Goal: Information Seeking & Learning: Check status

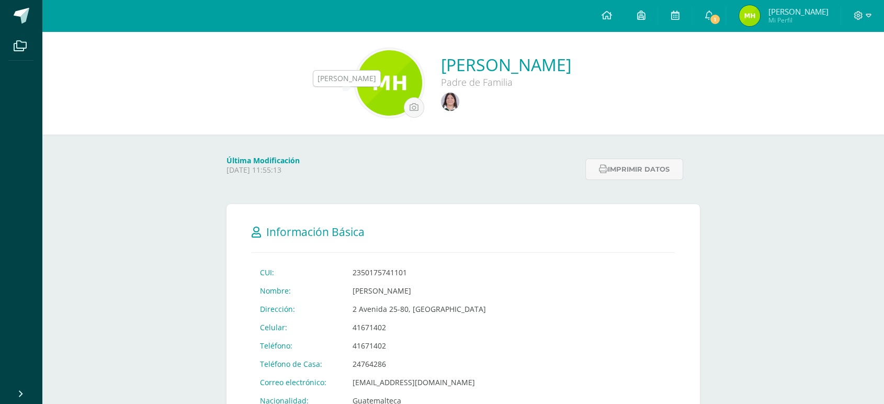
click at [441, 99] on img at bounding box center [450, 102] width 18 height 18
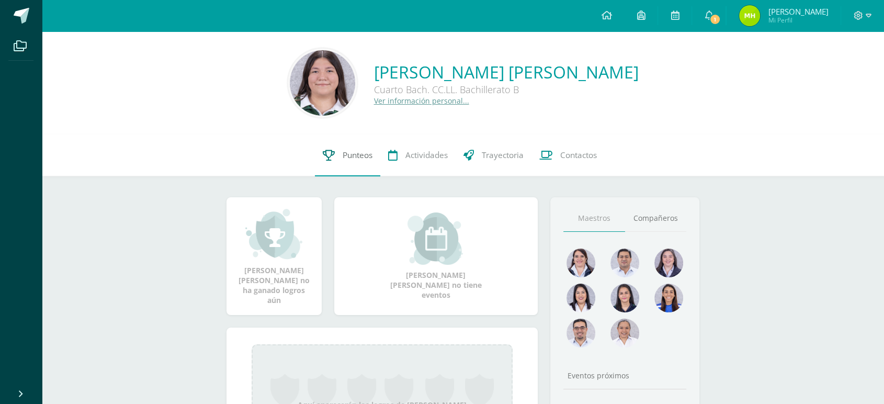
click at [352, 143] on link "Punteos" at bounding box center [347, 155] width 65 height 42
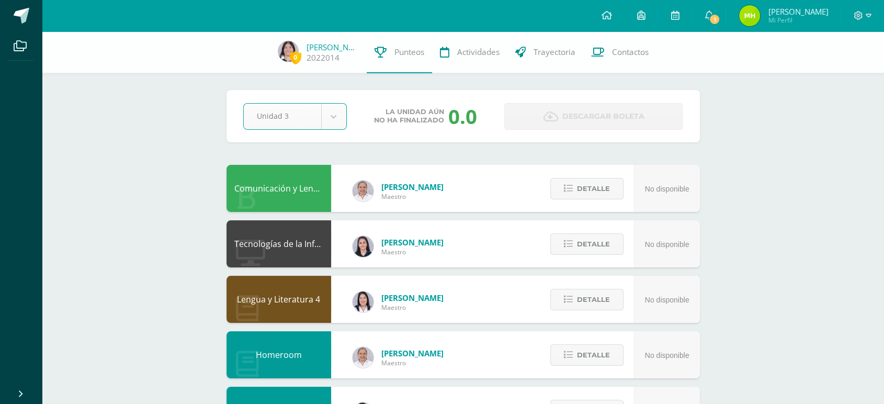
select select "Unidad 3"
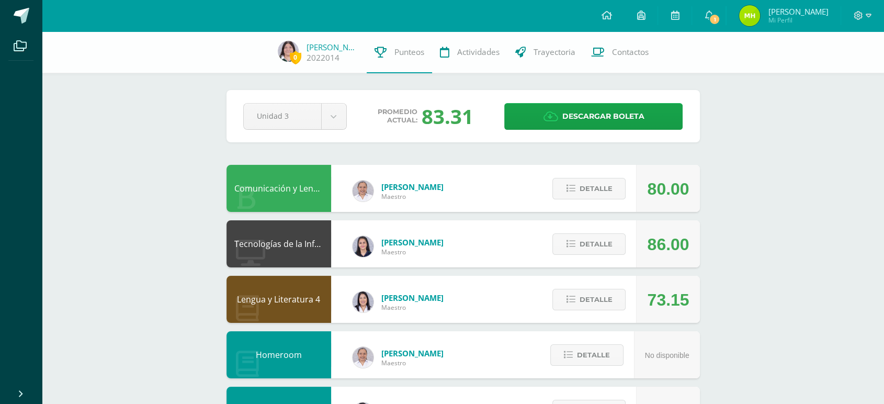
scroll to position [440, 0]
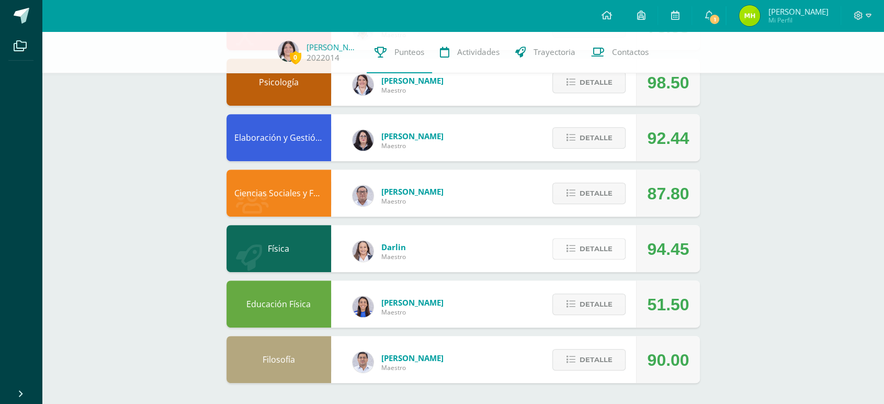
click at [594, 249] on span "Detalle" at bounding box center [595, 248] width 33 height 19
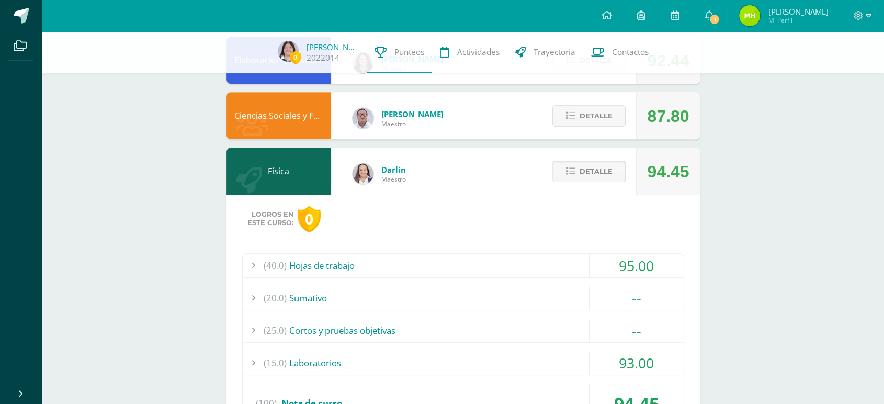
scroll to position [453, 0]
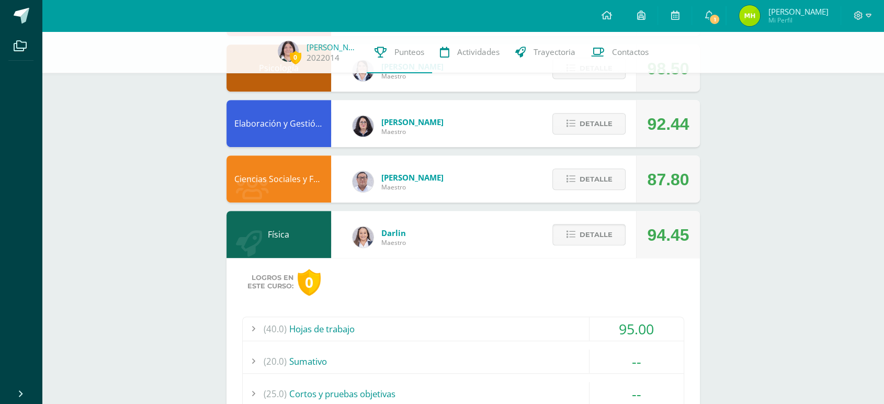
click at [605, 242] on span "Detalle" at bounding box center [595, 234] width 33 height 19
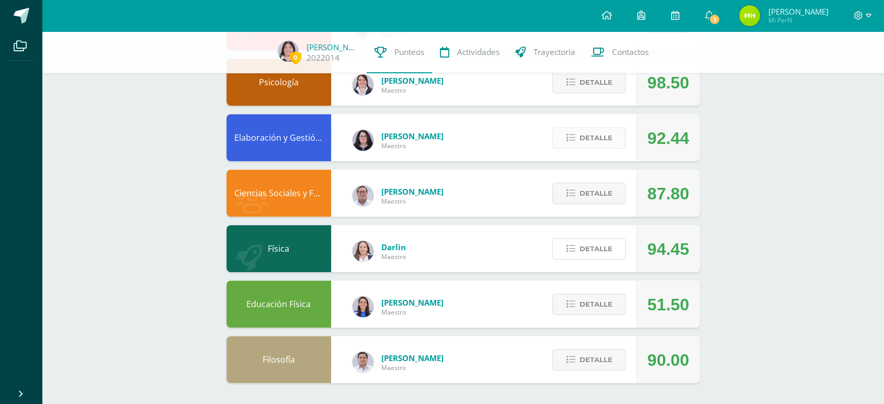
scroll to position [402, 0]
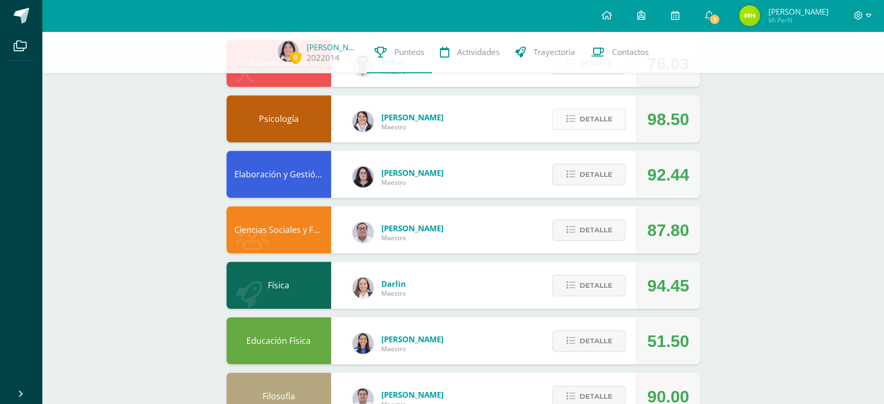
click at [602, 122] on span "Detalle" at bounding box center [595, 118] width 33 height 19
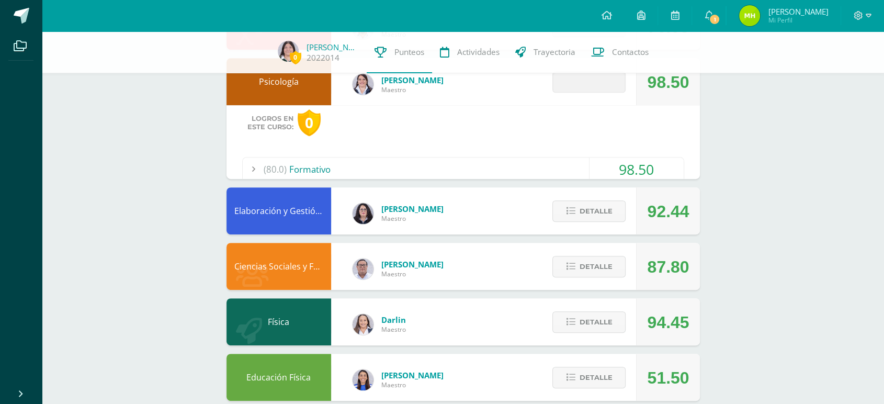
scroll to position [441, 0]
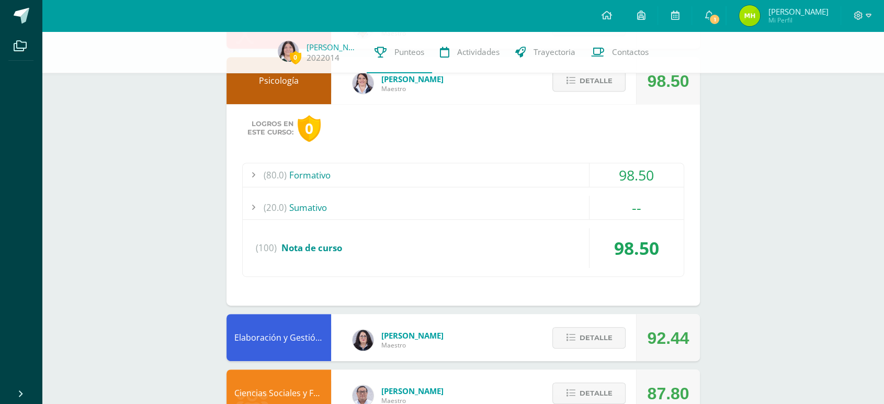
click at [643, 201] on div "--" at bounding box center [637, 208] width 94 height 24
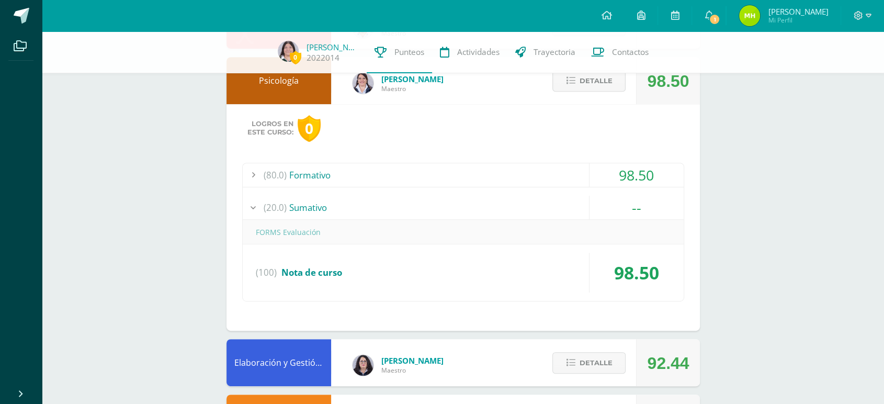
click at [644, 203] on div "--" at bounding box center [637, 208] width 94 height 24
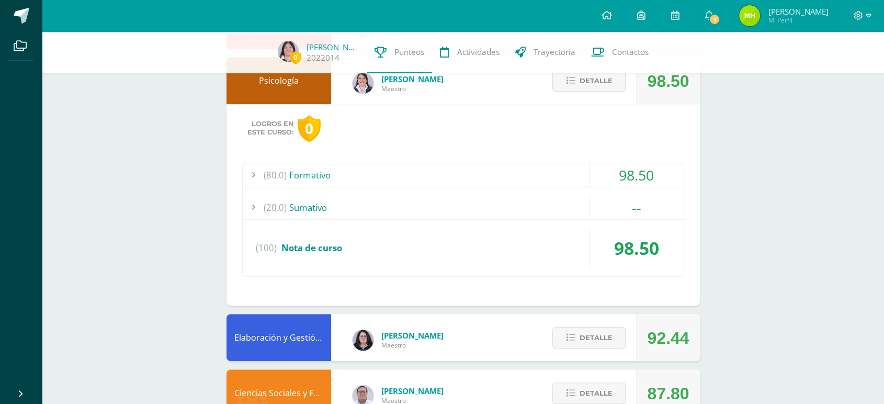
click at [645, 178] on div "98.50" at bounding box center [637, 175] width 94 height 24
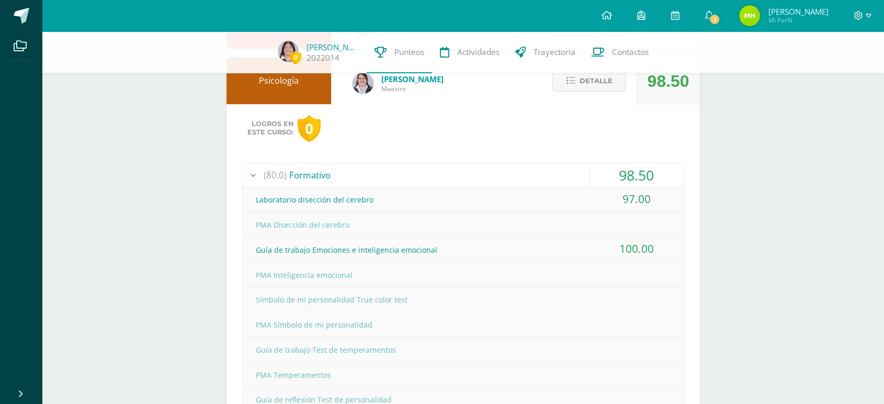
click at [645, 178] on div "98.50" at bounding box center [637, 175] width 94 height 24
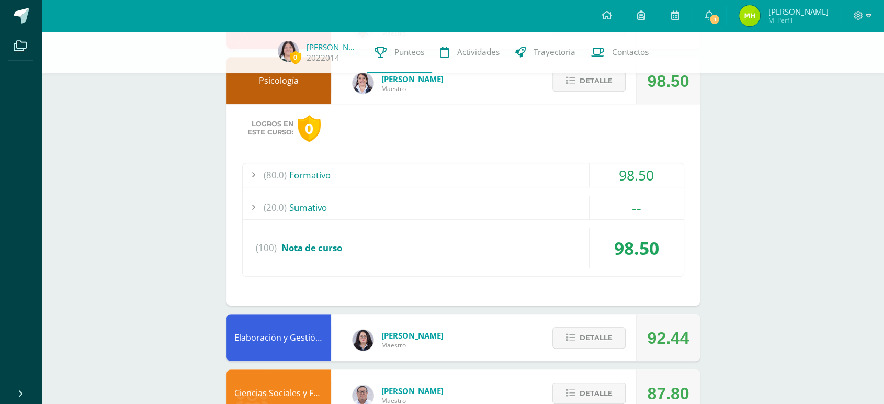
click at [589, 78] on span "Detalle" at bounding box center [595, 80] width 33 height 19
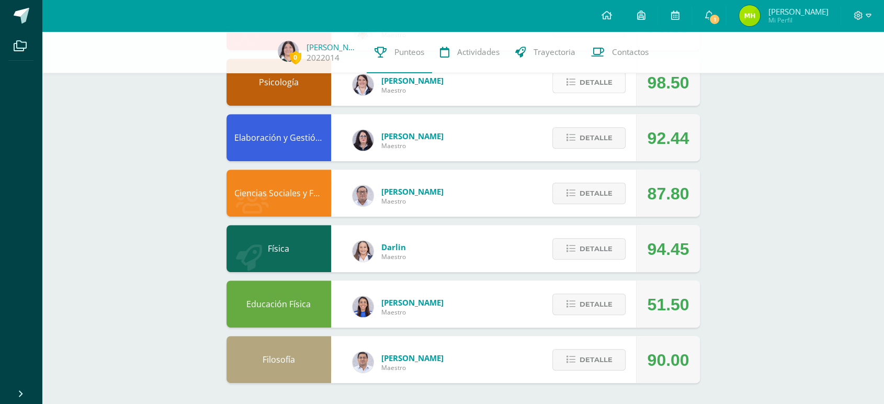
scroll to position [440, 0]
click at [586, 198] on span "Detalle" at bounding box center [595, 193] width 33 height 19
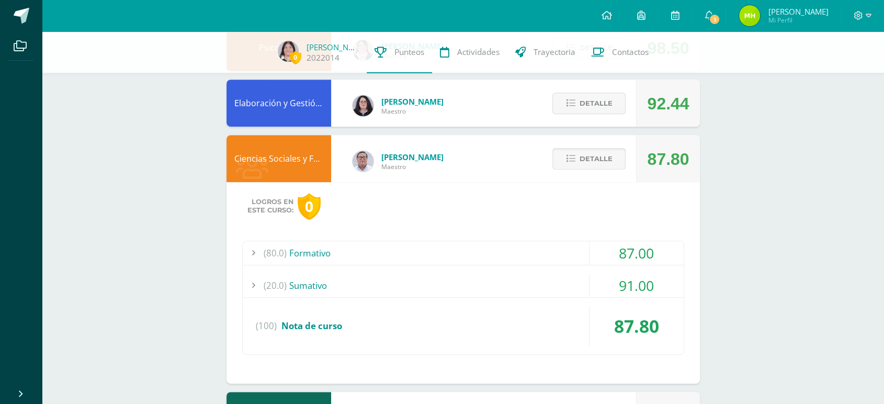
scroll to position [477, 0]
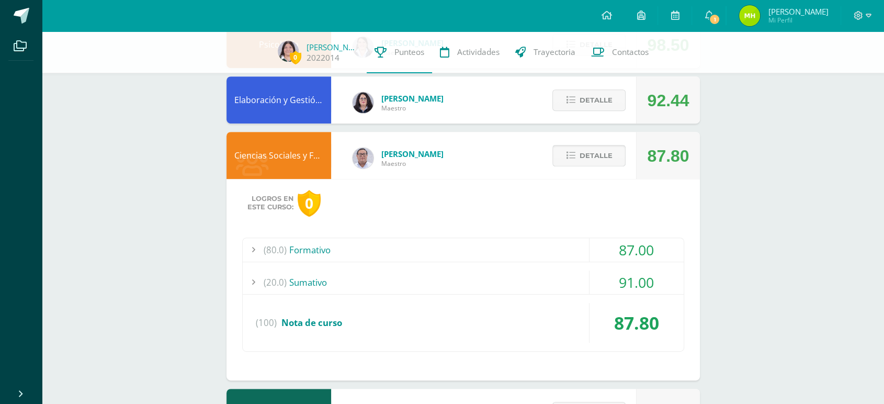
click at [593, 145] on button "Detalle" at bounding box center [589, 155] width 73 height 21
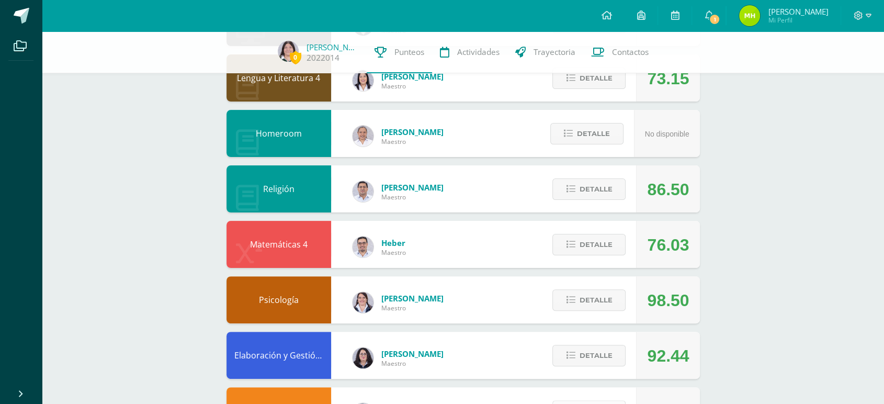
scroll to position [218, 0]
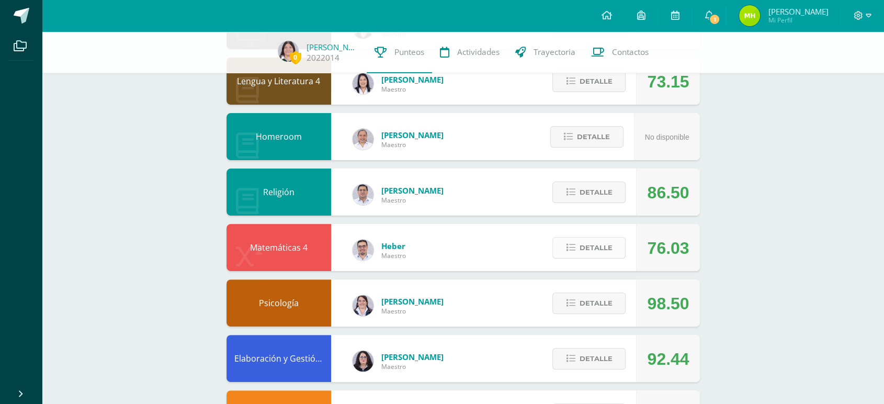
click at [585, 244] on span "Detalle" at bounding box center [595, 247] width 33 height 19
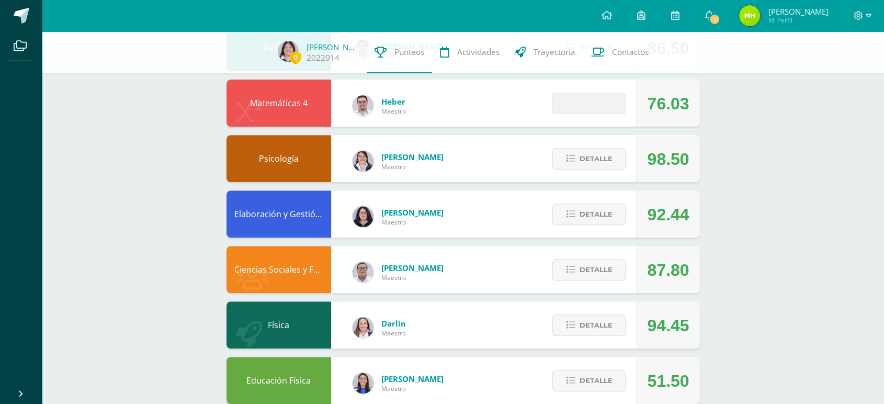
scroll to position [363, 0]
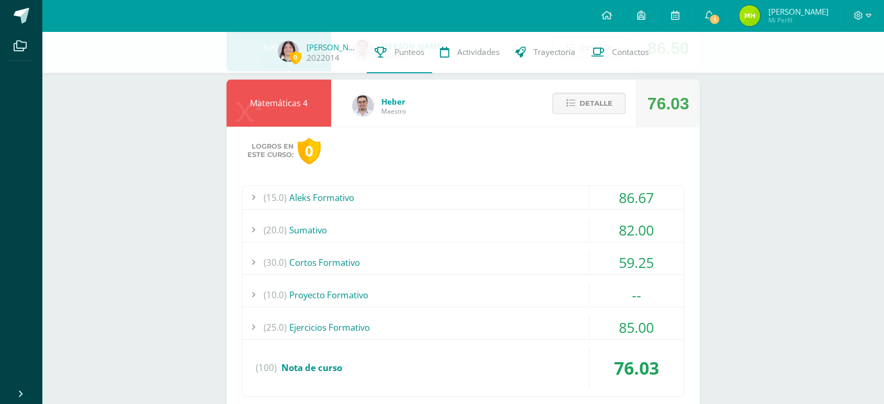
click at [638, 282] on div "(15.0) Aleks Formativo 86.67 PMA Módulo 3 (100)" at bounding box center [463, 290] width 442 height 211
click at [637, 294] on div "--" at bounding box center [637, 295] width 94 height 24
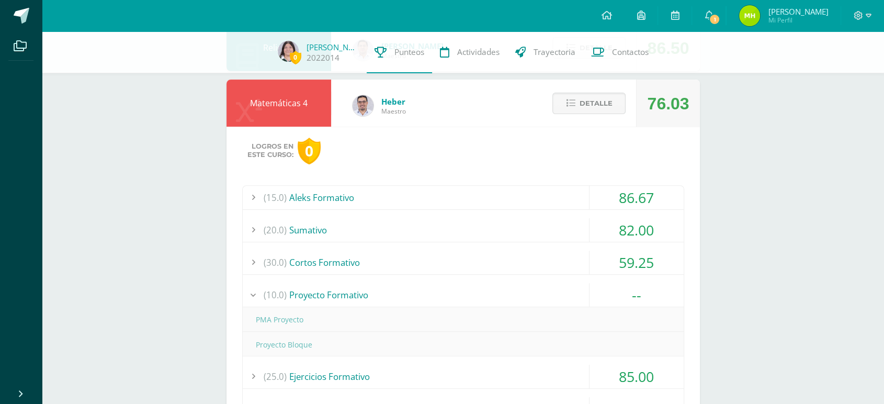
click at [637, 294] on div "--" at bounding box center [637, 295] width 94 height 24
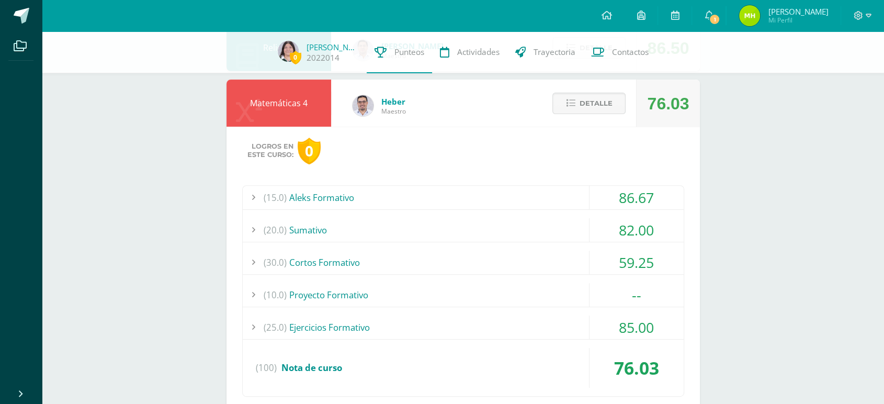
click at [645, 257] on div "59.25" at bounding box center [637, 263] width 94 height 24
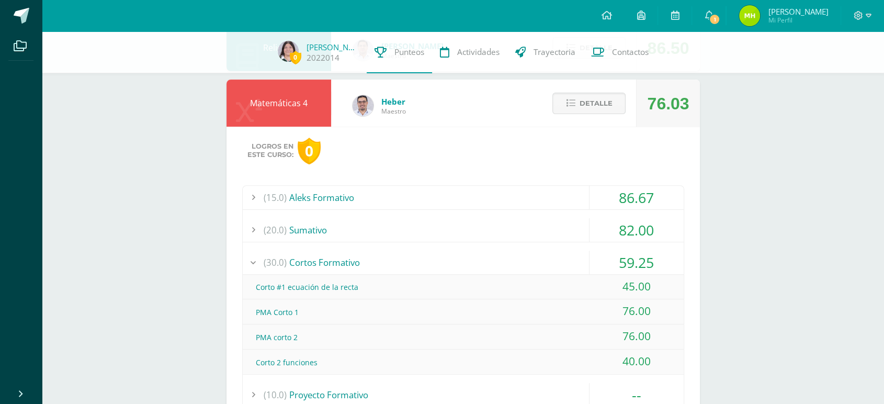
drag, startPoint x: 615, startPoint y: 334, endPoint x: 667, endPoint y: 354, distance: 55.5
click at [667, 354] on div "Corto #1 ecuación de la recta 45.00 PMA Corto 1" at bounding box center [463, 324] width 441 height 99
click at [686, 316] on div "Logros en este curso: 0 (15.0) Aleks Formativo 86.67 PMA Módulo 3" at bounding box center [464, 326] width 474 height 399
click at [654, 261] on div "59.25" at bounding box center [637, 263] width 94 height 24
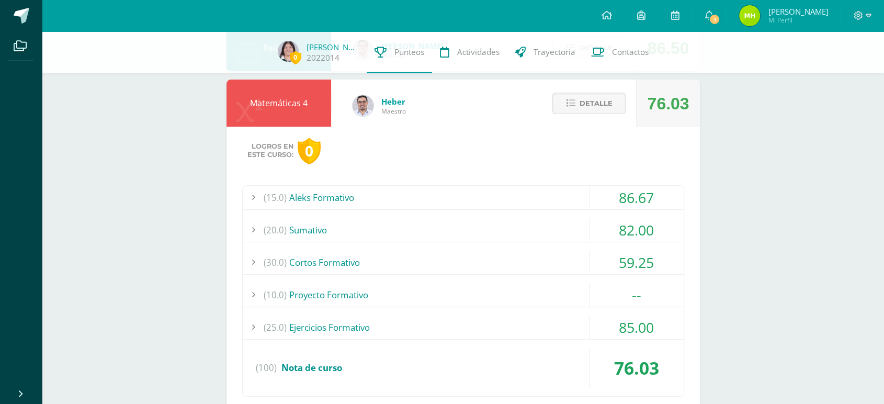
click at [649, 254] on div "59.25" at bounding box center [637, 263] width 94 height 24
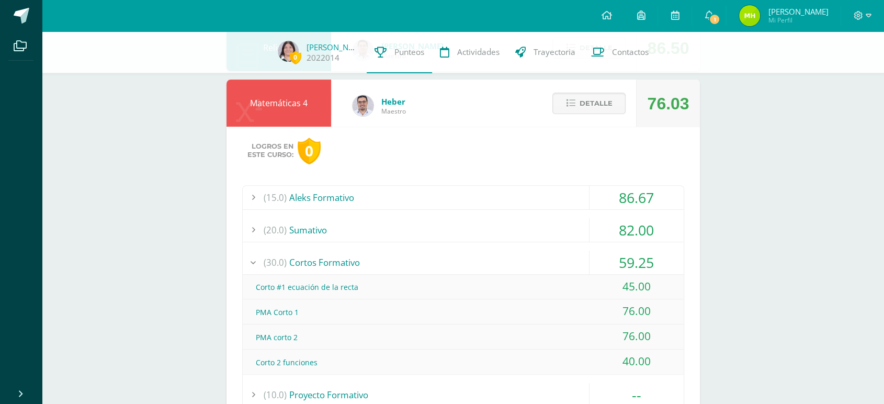
click at [649, 254] on div "59.25" at bounding box center [637, 263] width 94 height 24
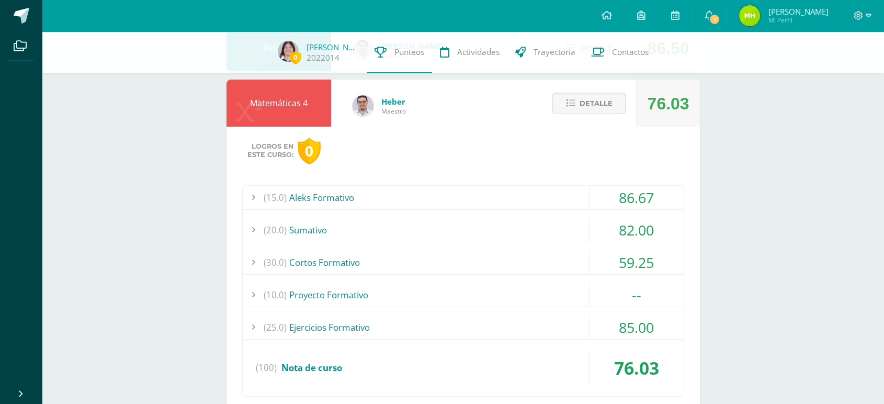
click at [642, 230] on div "82.00" at bounding box center [637, 230] width 94 height 24
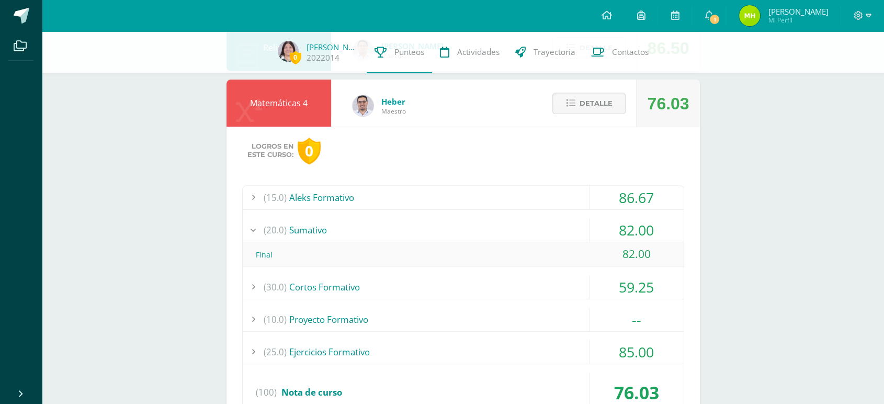
click at [642, 230] on div "82.00" at bounding box center [637, 230] width 94 height 24
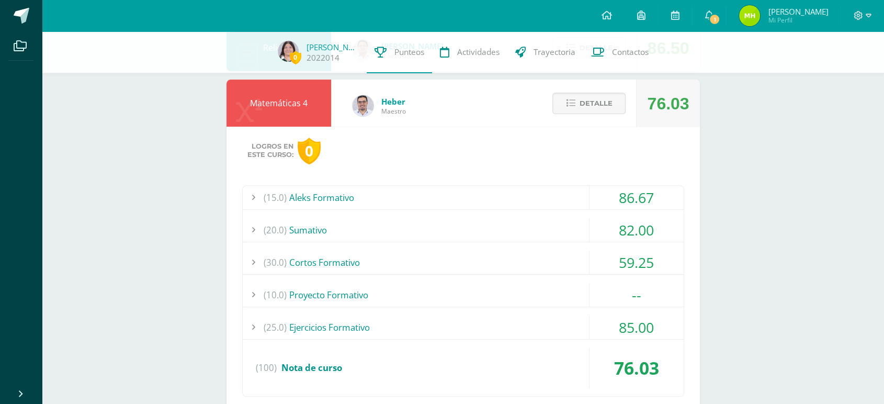
click at [648, 191] on div "86.67" at bounding box center [637, 198] width 94 height 24
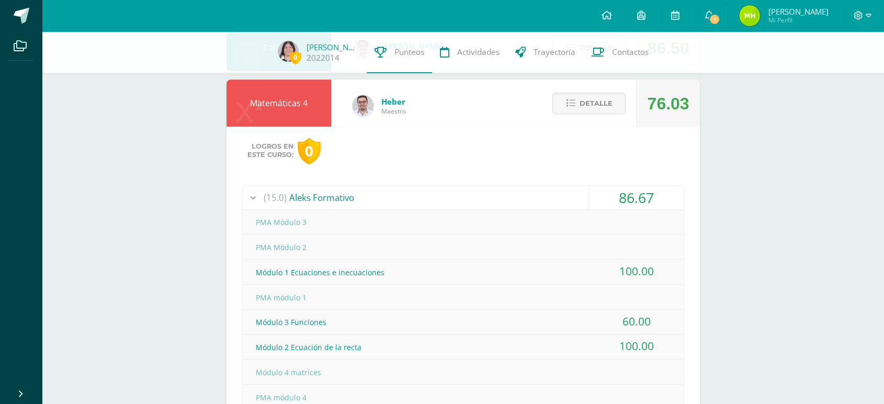
click at [648, 191] on div "86.67" at bounding box center [637, 198] width 94 height 24
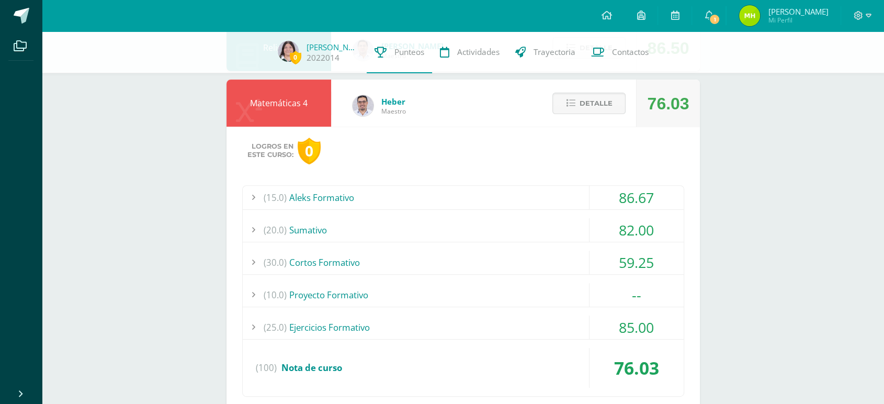
click at [647, 259] on div "59.25" at bounding box center [637, 263] width 94 height 24
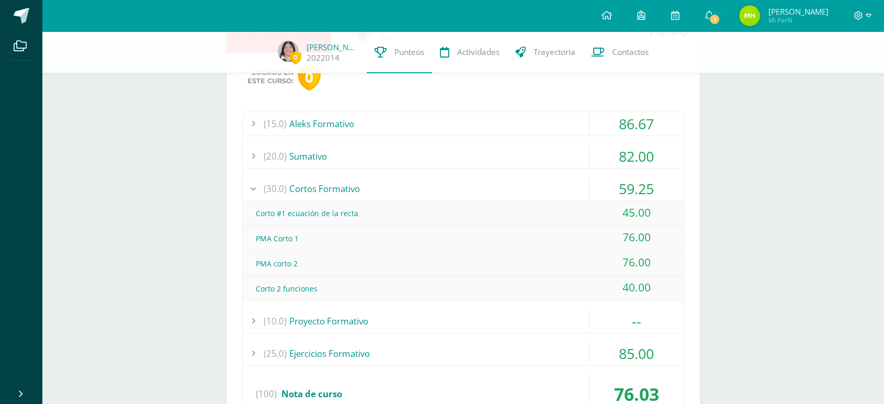
scroll to position [441, 0]
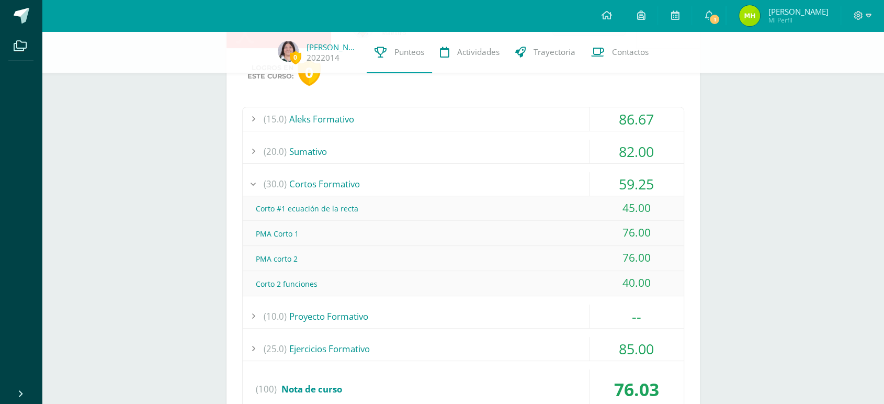
drag, startPoint x: 623, startPoint y: 203, endPoint x: 689, endPoint y: 283, distance: 103.0
click at [689, 283] on div "Logros en este curso: 0 (15.0) Aleks Formativo 86.67 PMA Módulo 3" at bounding box center [464, 247] width 474 height 399
click at [673, 285] on div "40.00" at bounding box center [637, 283] width 94 height 24
drag, startPoint x: 657, startPoint y: 284, endPoint x: 604, endPoint y: 205, distance: 95.4
click at [604, 205] on div "Corto #1 ecuación de la recta 45.00 PMA Corto 1" at bounding box center [463, 245] width 441 height 99
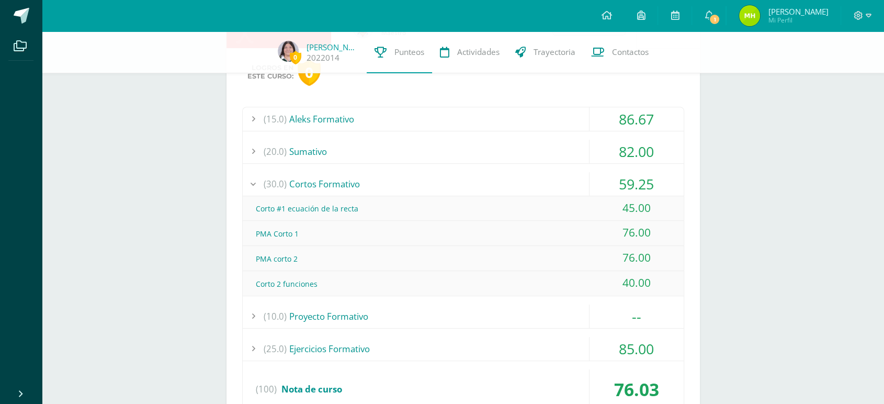
click at [726, 238] on div "0 Juliana Argueta 2022014 Punteos Actividades Trayectoria Contactos Pendiente U…" at bounding box center [463, 195] width 843 height 1210
click at [661, 185] on div "59.25" at bounding box center [637, 184] width 94 height 24
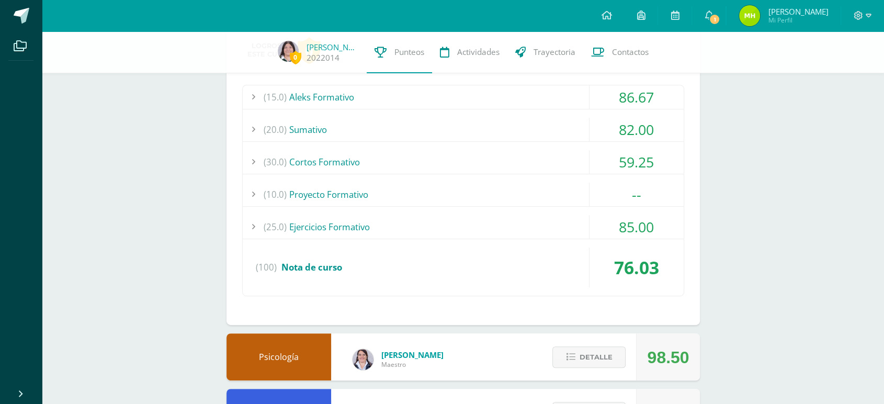
scroll to position [465, 0]
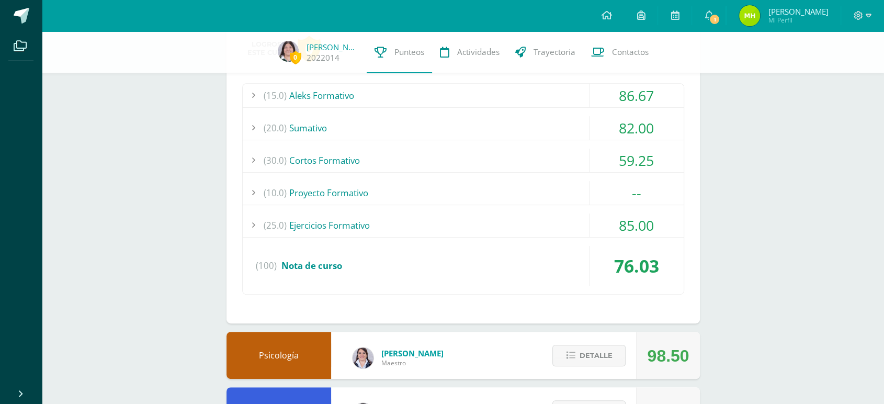
click at [652, 227] on div "85.00" at bounding box center [637, 226] width 94 height 24
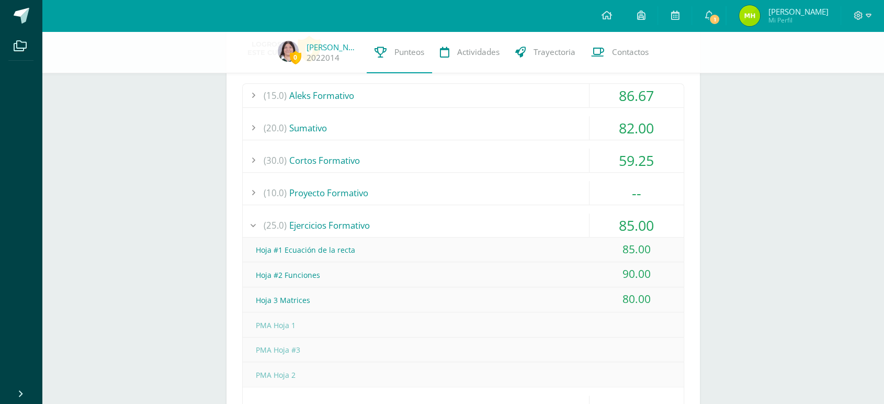
click at [652, 227] on div "85.00" at bounding box center [637, 226] width 94 height 24
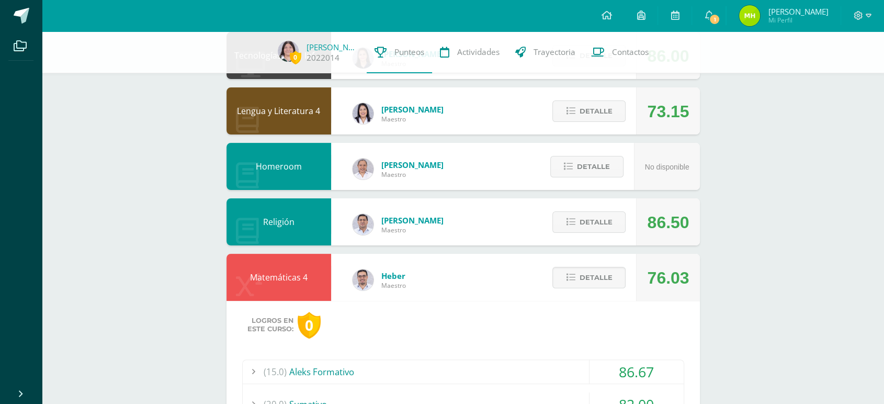
scroll to position [181, 0]
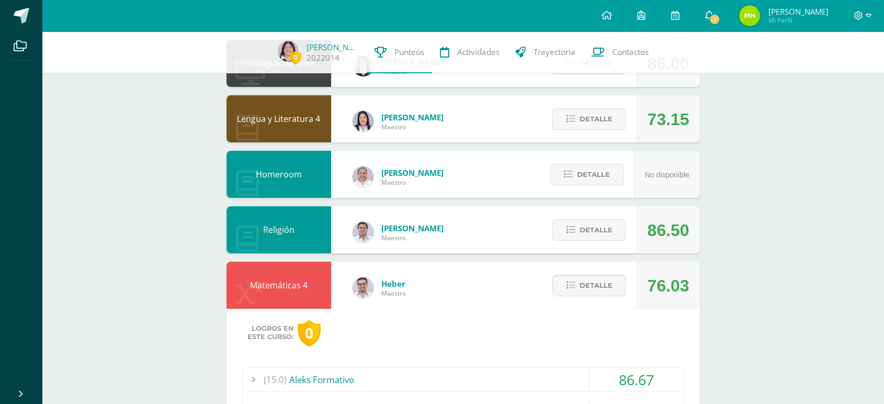
click at [713, 12] on icon at bounding box center [709, 14] width 8 height 9
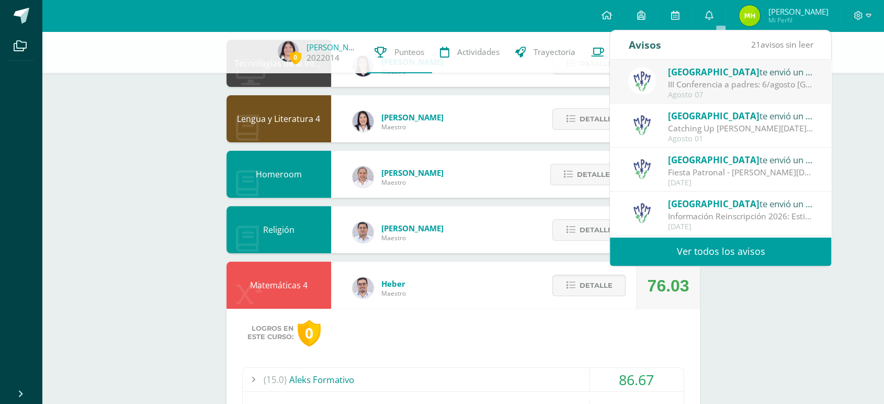
click at [705, 84] on div "III Conferencia a padres: 6/agosto [GEOGRAPHIC_DATA]: ¡Los esperamos el [DATE][…" at bounding box center [740, 84] width 145 height 12
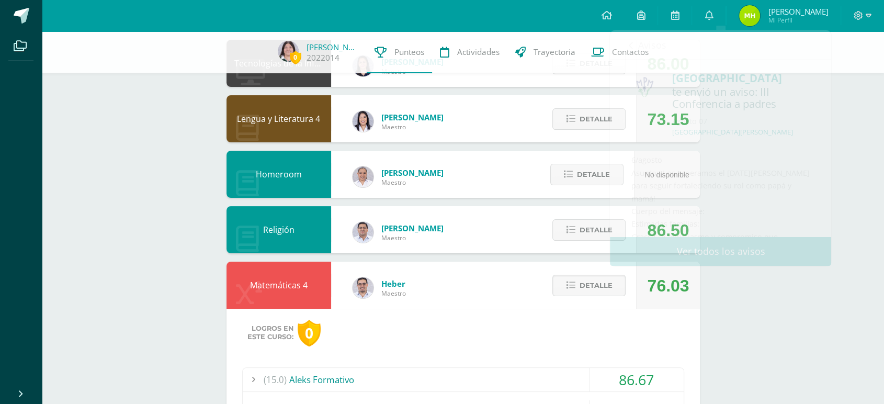
click at [766, 304] on div "0 Juliana Argueta 2022014 Punteos Actividades Trayectoria Contactos Pendiente U…" at bounding box center [463, 406] width 843 height 1110
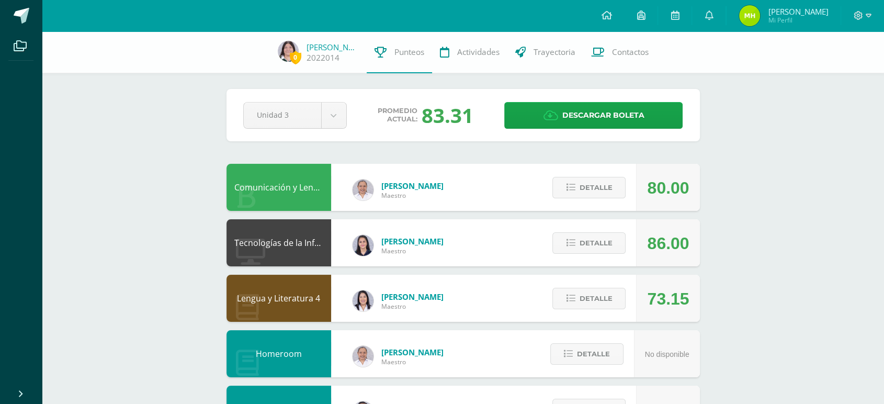
scroll to position [2, 0]
click at [579, 300] on button "Detalle" at bounding box center [589, 297] width 73 height 21
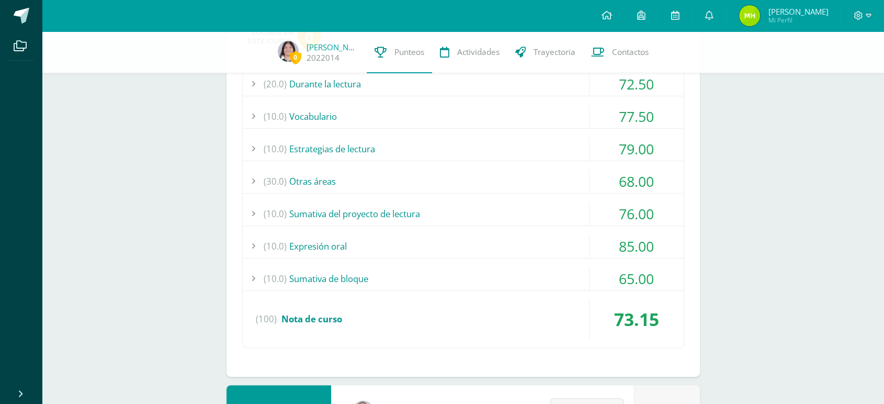
scroll to position [310, 0]
click at [608, 284] on div "65.00" at bounding box center [637, 278] width 94 height 24
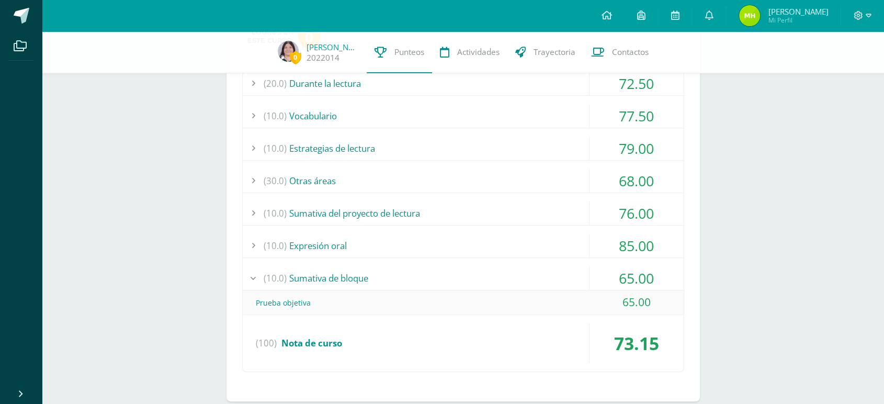
click at [608, 284] on div "65.00" at bounding box center [637, 278] width 94 height 24
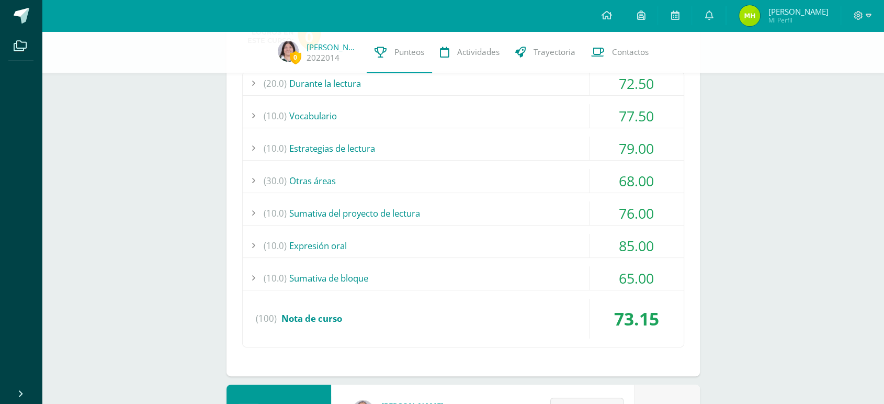
click at [630, 246] on div "85.00" at bounding box center [637, 246] width 94 height 24
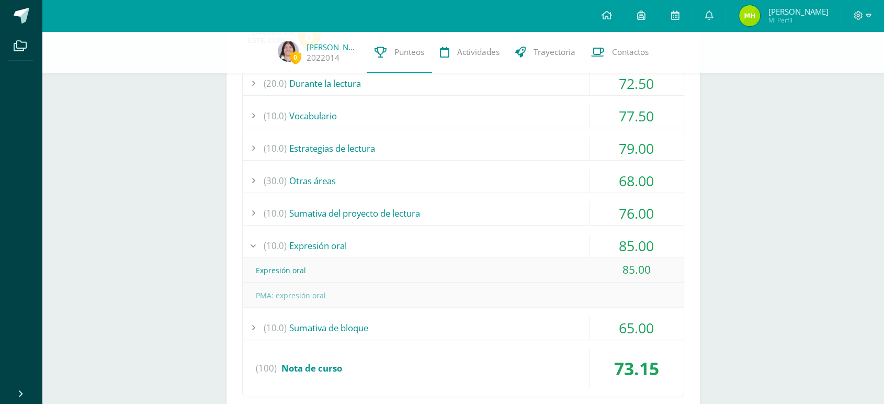
click at [630, 242] on div "85.00" at bounding box center [637, 246] width 94 height 24
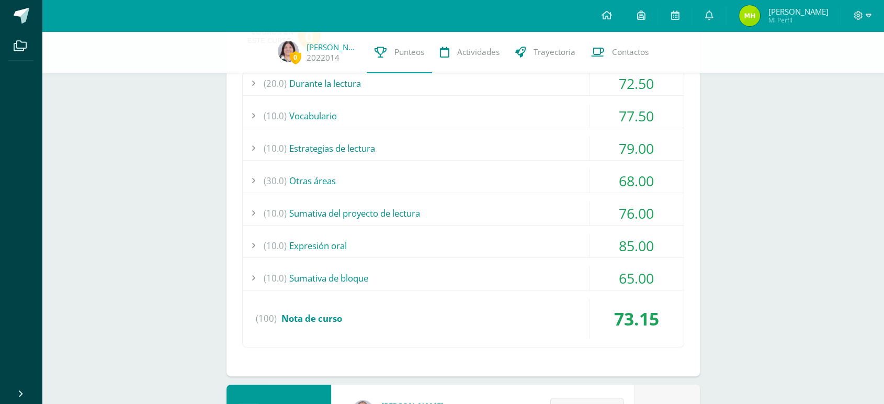
click at [632, 211] on div "76.00" at bounding box center [637, 213] width 94 height 24
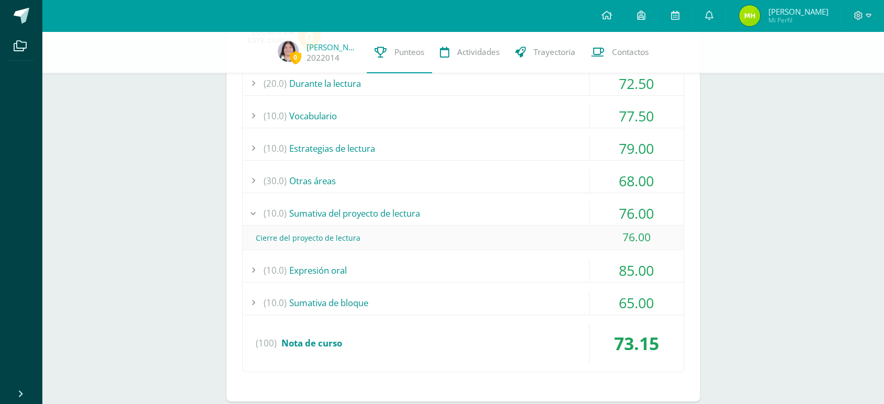
click at [632, 211] on div "76.00" at bounding box center [637, 213] width 94 height 24
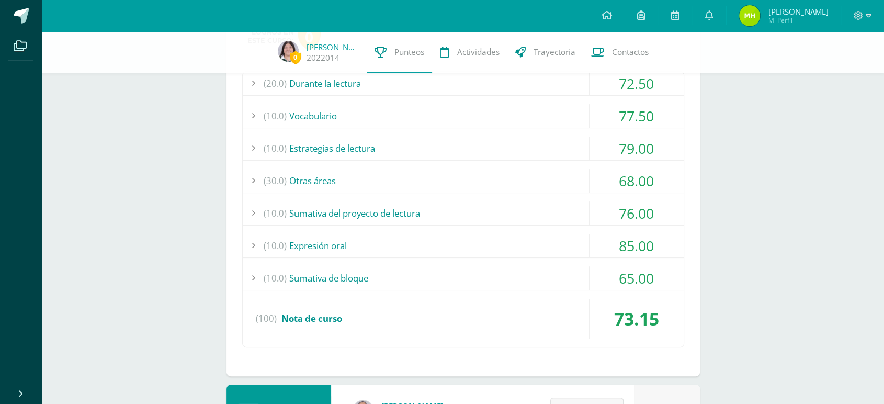
click at [643, 172] on div "68.00" at bounding box center [637, 181] width 94 height 24
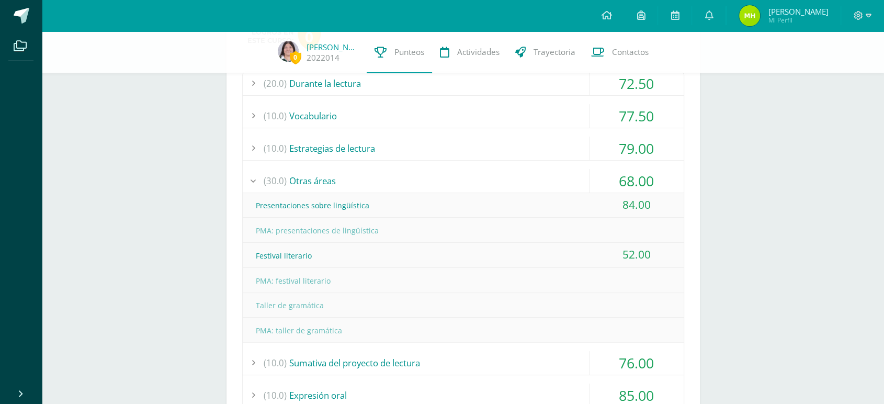
click at [643, 172] on div "68.00" at bounding box center [637, 181] width 94 height 24
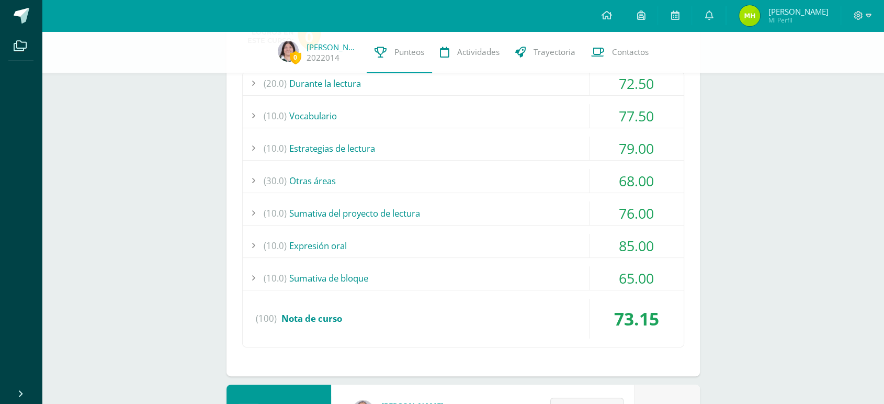
click at [645, 173] on div "68.00" at bounding box center [637, 181] width 94 height 24
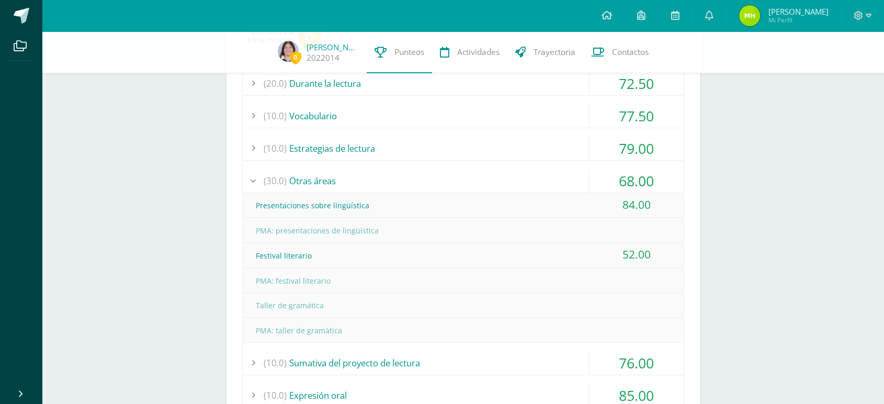
click at [647, 174] on div "68.00" at bounding box center [637, 181] width 94 height 24
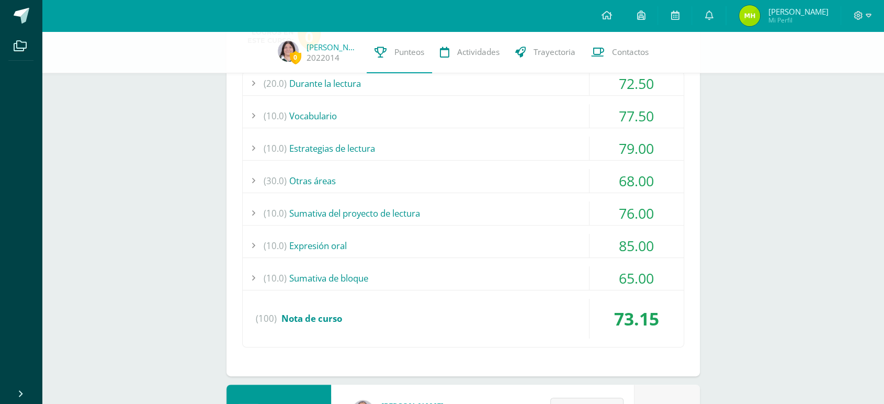
click at [645, 144] on div "79.00" at bounding box center [637, 149] width 94 height 24
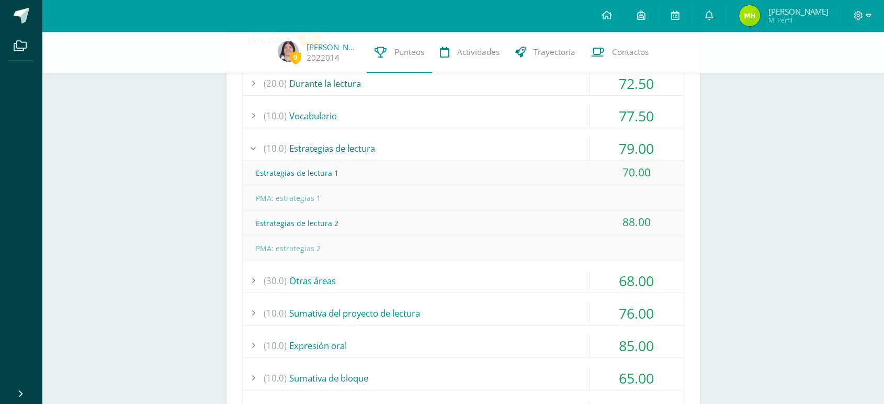
click at [645, 144] on div "79.00" at bounding box center [637, 149] width 94 height 24
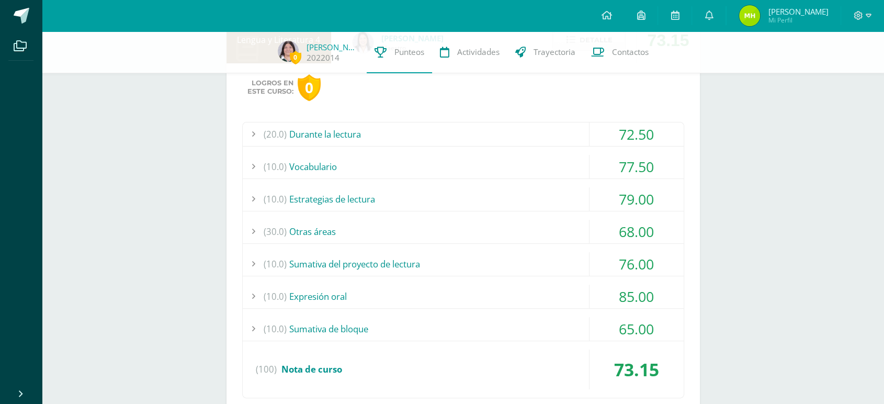
scroll to position [257, 0]
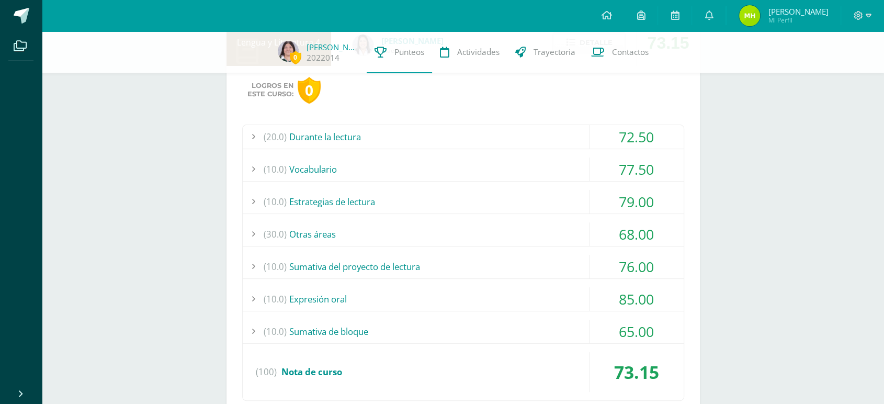
click at [645, 165] on div "77.50" at bounding box center [637, 170] width 94 height 24
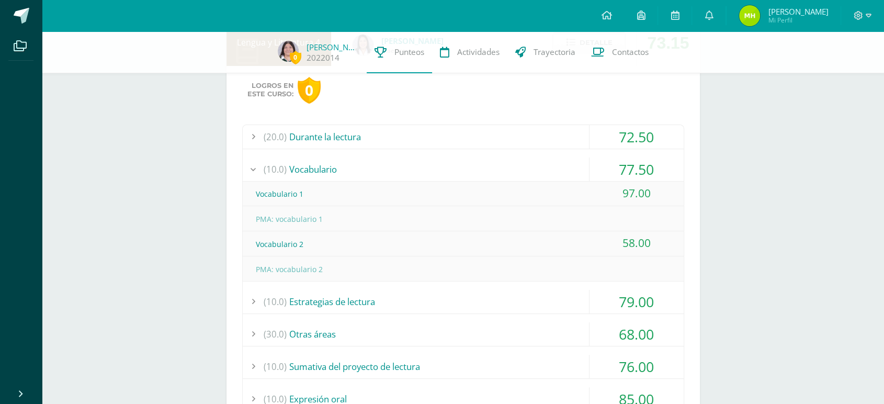
click at [645, 165] on div "77.50" at bounding box center [637, 170] width 94 height 24
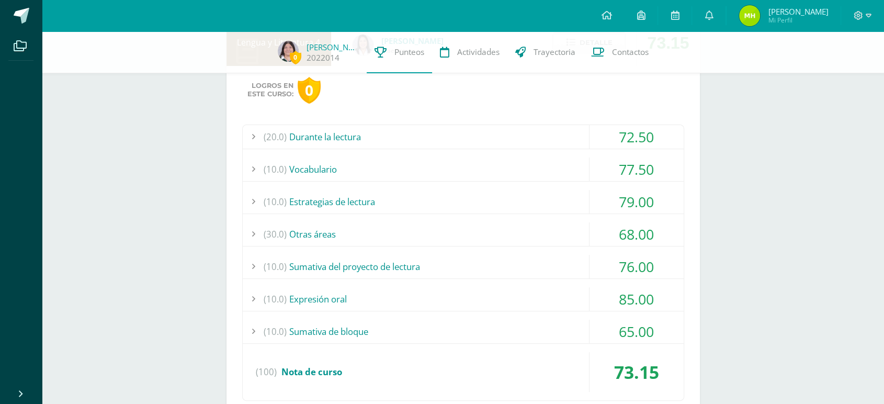
click at [645, 141] on div "72.50" at bounding box center [637, 137] width 94 height 24
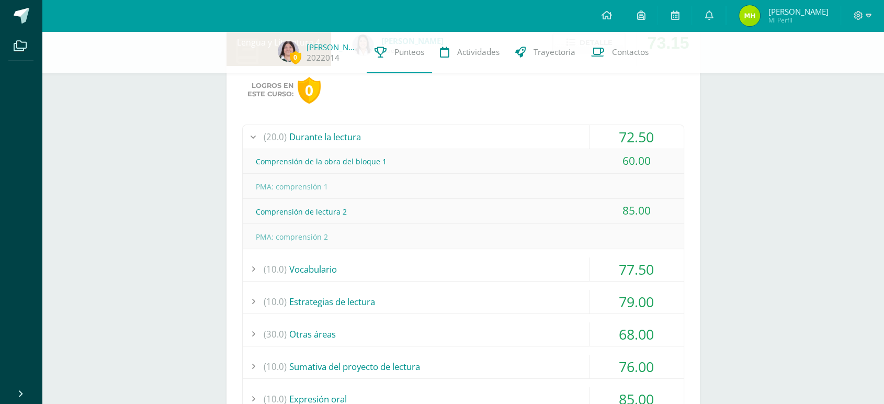
click at [645, 141] on div "72.50" at bounding box center [637, 137] width 94 height 24
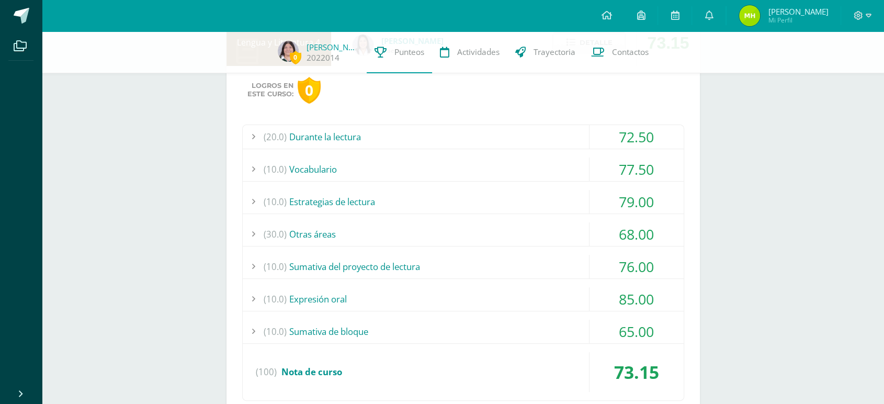
click at [655, 265] on div "76.00" at bounding box center [637, 267] width 94 height 24
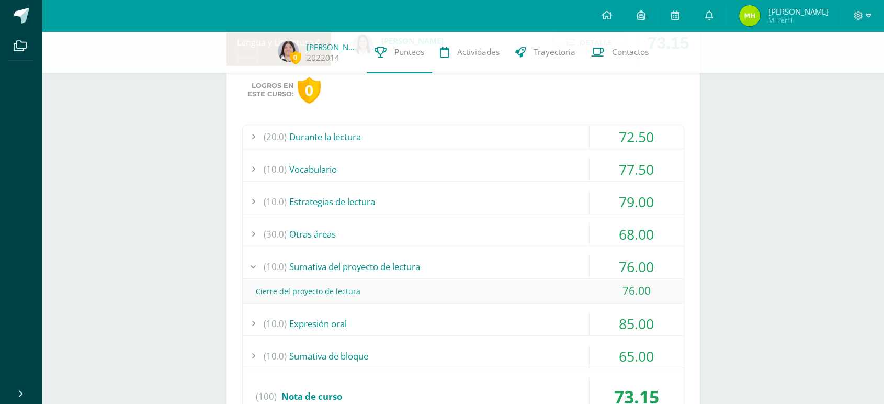
click at [655, 265] on div "76.00" at bounding box center [637, 267] width 94 height 24
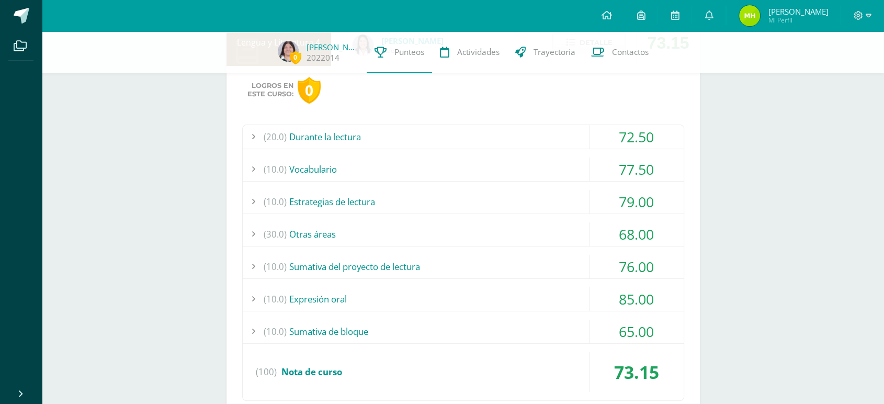
click at [645, 219] on div "(20.0) Durante la lectura 72.50 Comprensión de la obra del bloque 1 60.00 (100)" at bounding box center [463, 263] width 442 height 276
click at [645, 222] on div "68.00" at bounding box center [637, 234] width 94 height 24
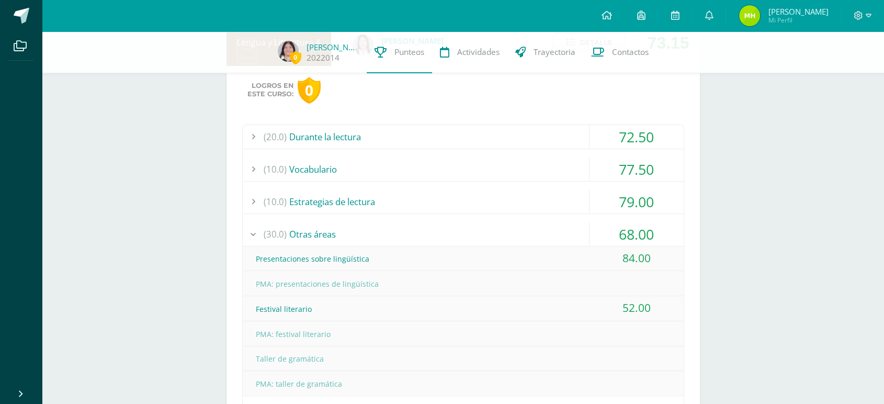
click at [645, 222] on div "68.00" at bounding box center [637, 234] width 94 height 24
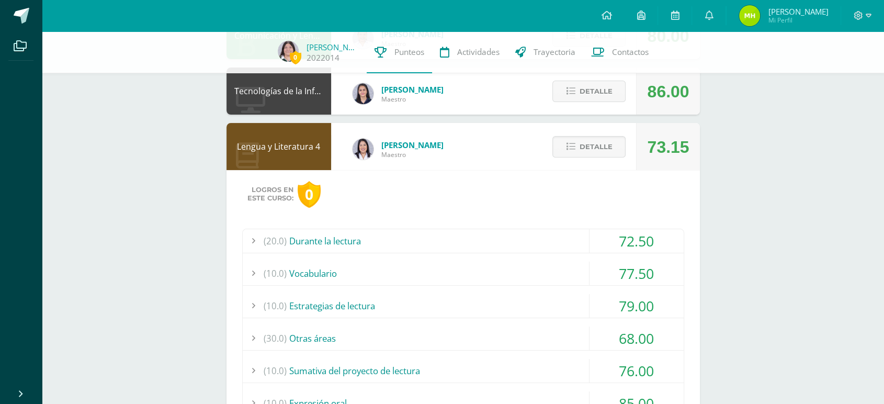
scroll to position [99, 0]
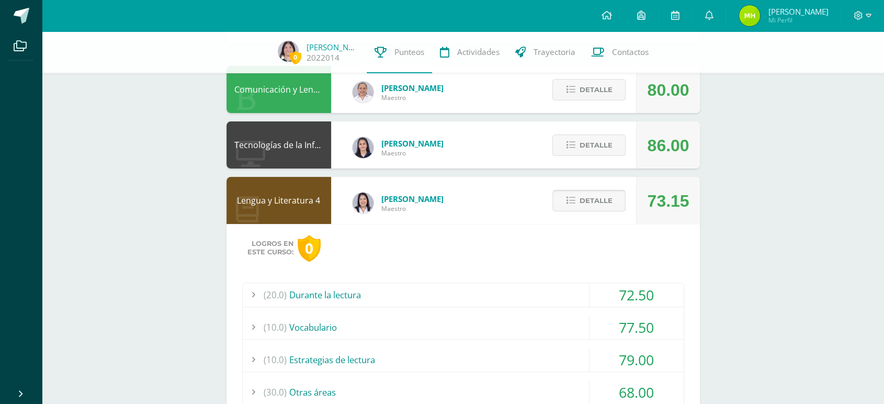
click at [587, 206] on span "Detalle" at bounding box center [595, 200] width 33 height 19
